Goal: Task Accomplishment & Management: Manage account settings

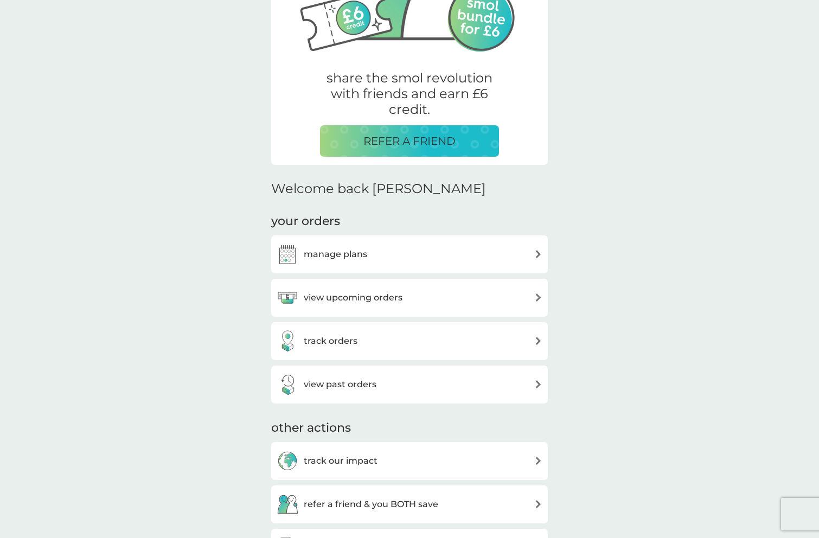
scroll to position [171, 0]
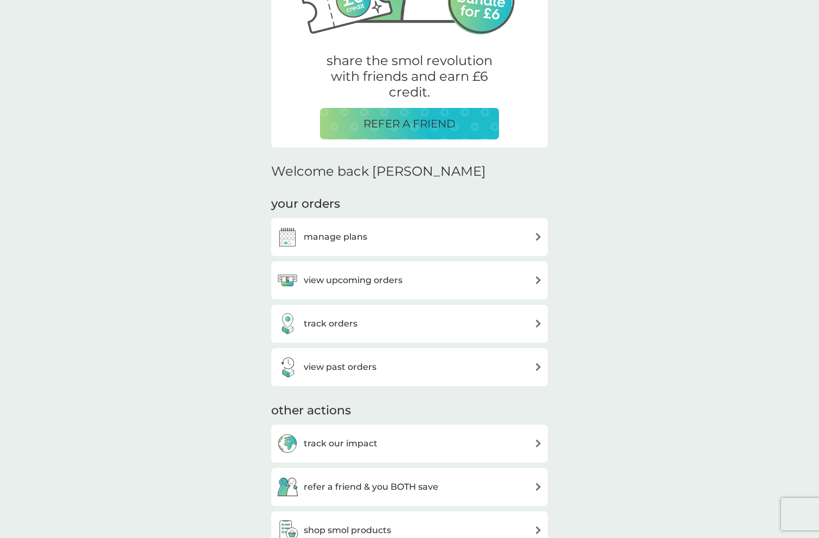
click at [375, 275] on h3 "view upcoming orders" at bounding box center [353, 280] width 99 height 14
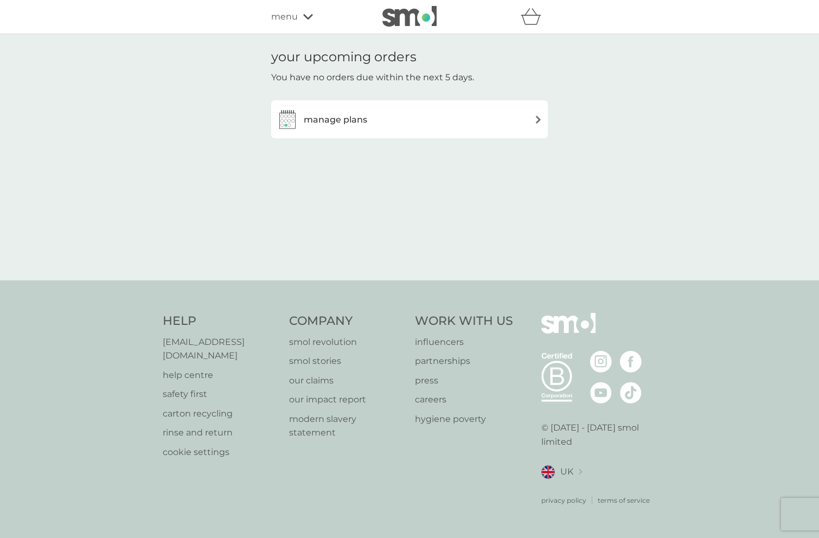
click at [334, 120] on h3 "manage plans" at bounding box center [335, 120] width 63 height 14
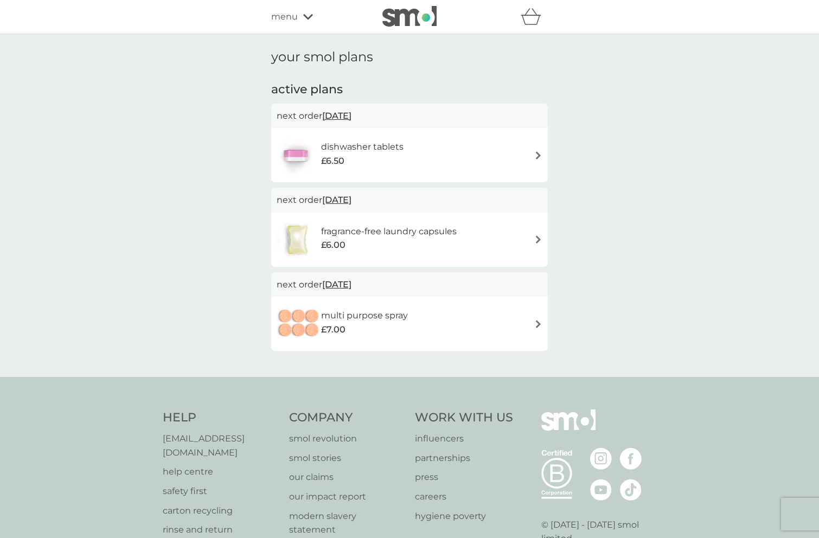
click at [430, 157] on div "dishwasher tablets £6.50" at bounding box center [410, 155] width 266 height 38
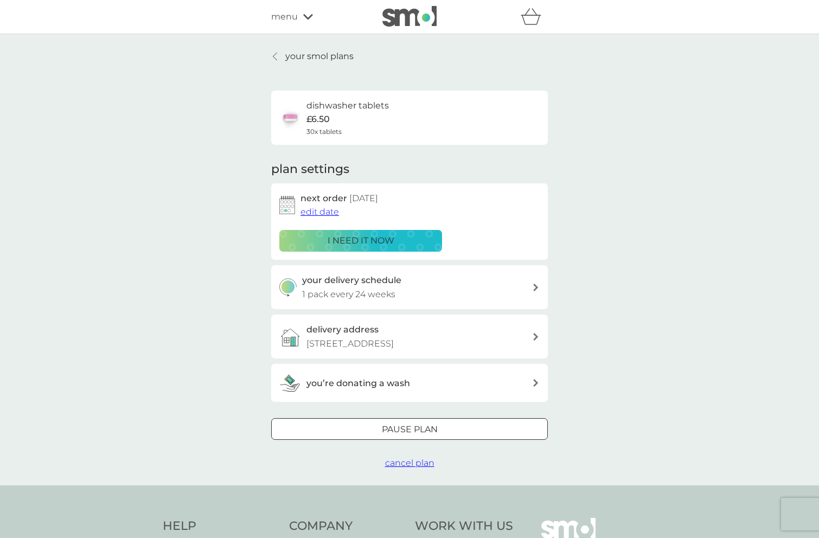
click at [399, 279] on h3 "your delivery schedule" at bounding box center [351, 280] width 99 height 14
select select "119"
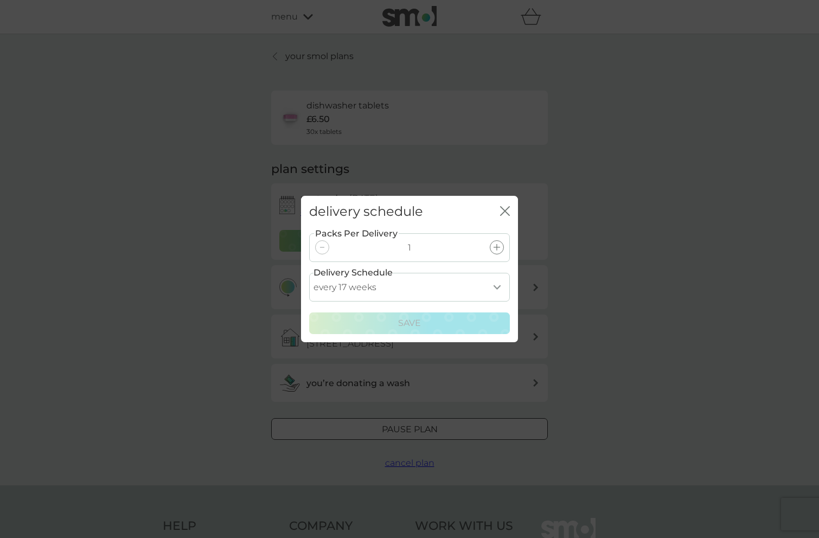
click at [504, 212] on icon "close" at bounding box center [502, 211] width 4 height 9
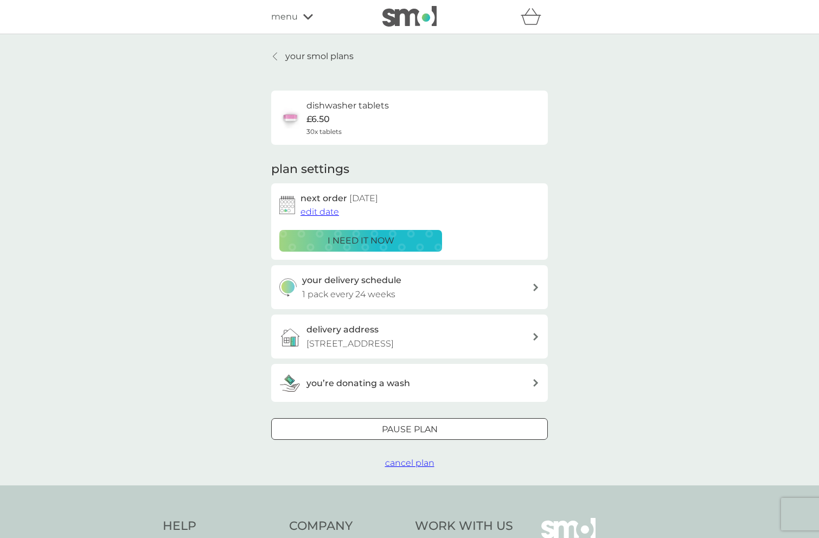
click at [328, 210] on span "edit date" at bounding box center [319, 212] width 38 height 10
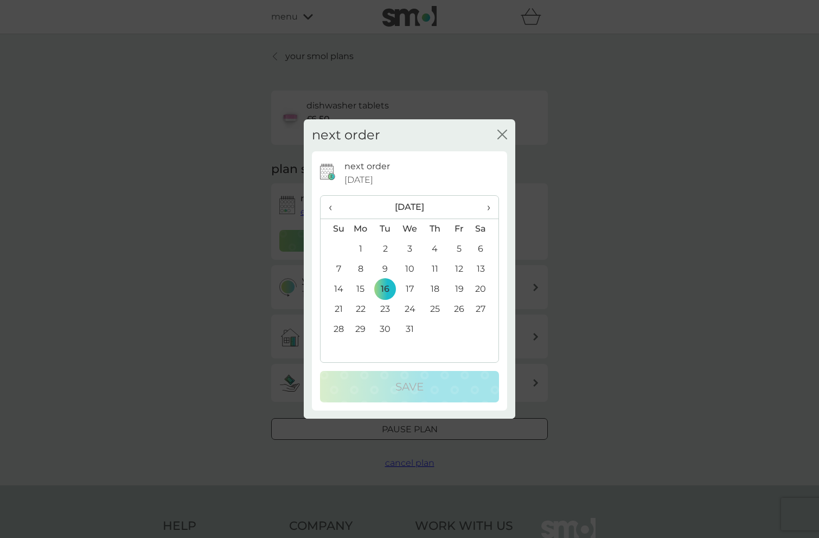
click at [332, 206] on span "‹" at bounding box center [334, 207] width 11 height 23
click at [385, 288] on td "16" at bounding box center [385, 289] width 24 height 20
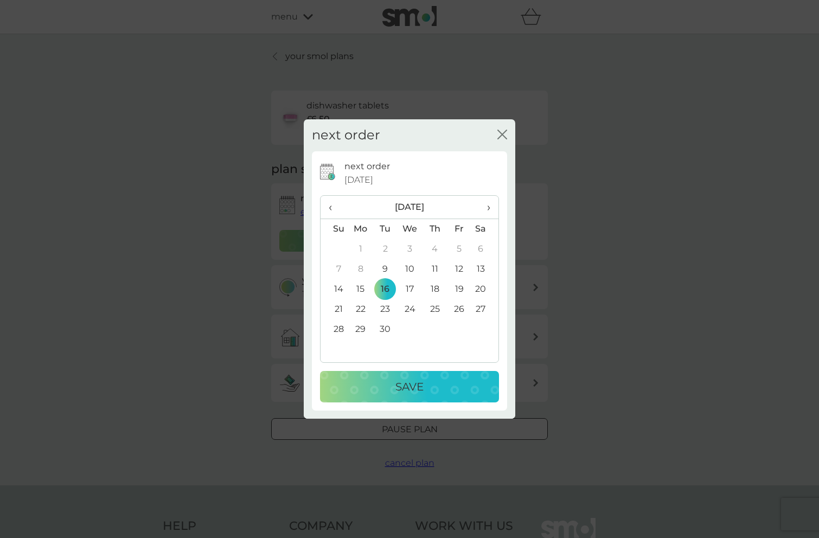
click at [419, 385] on p "Save" at bounding box center [409, 386] width 28 height 17
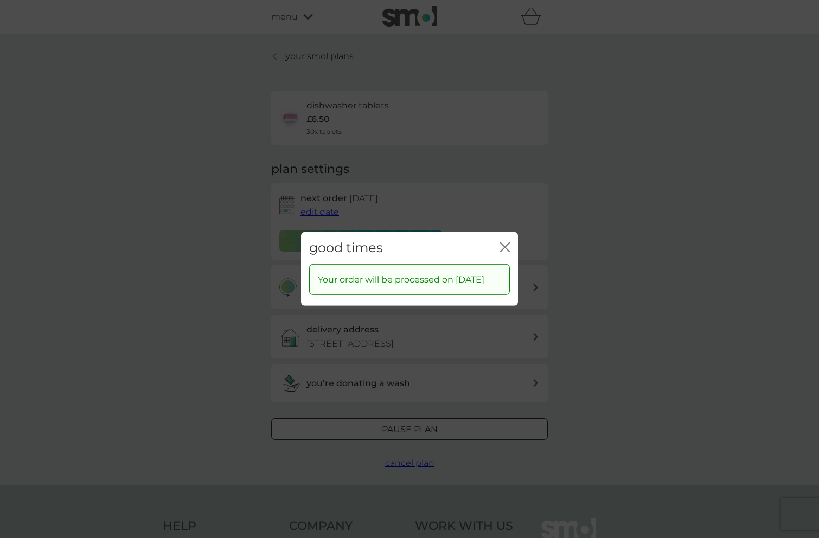
click at [503, 242] on icon "close" at bounding box center [505, 247] width 10 height 10
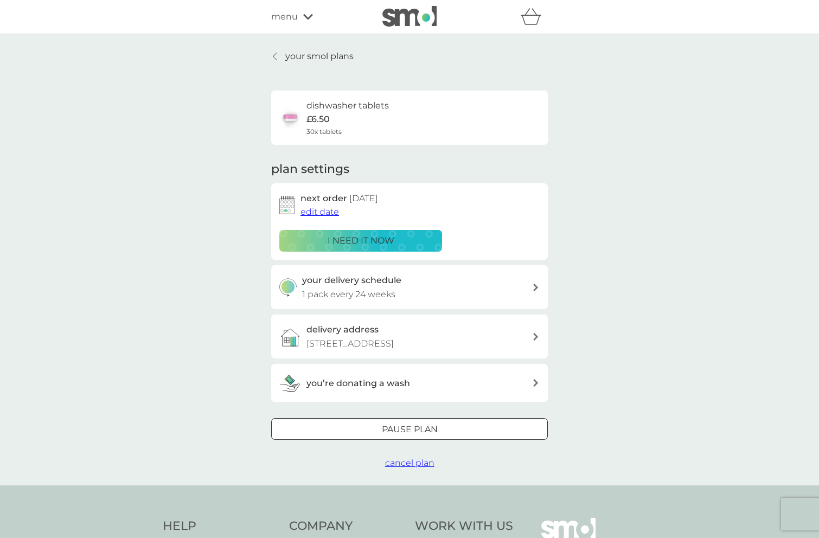
scroll to position [1, 0]
